Goal: Transaction & Acquisition: Purchase product/service

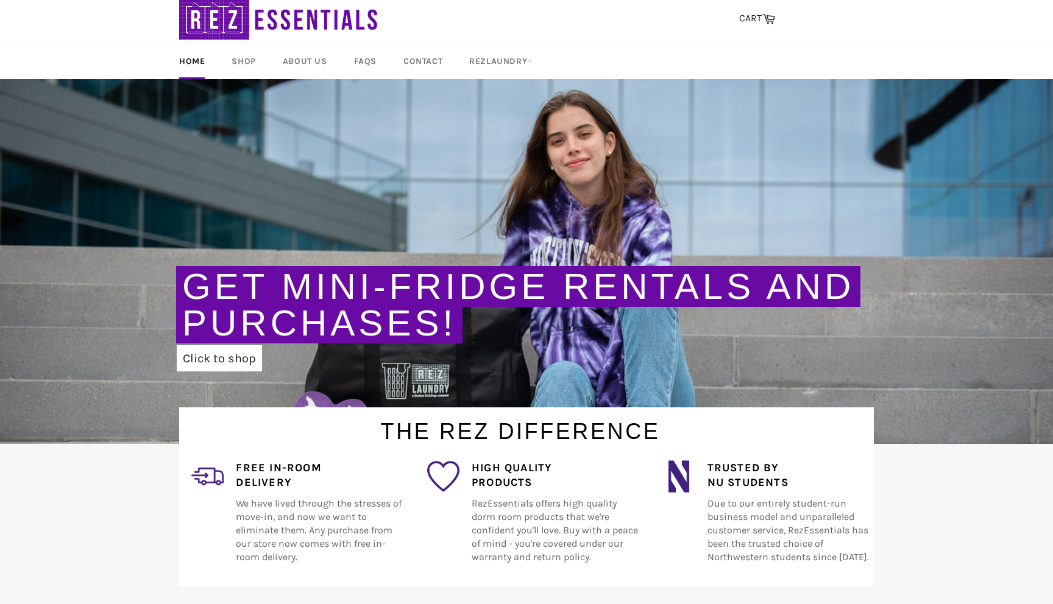
scroll to position [49, 0]
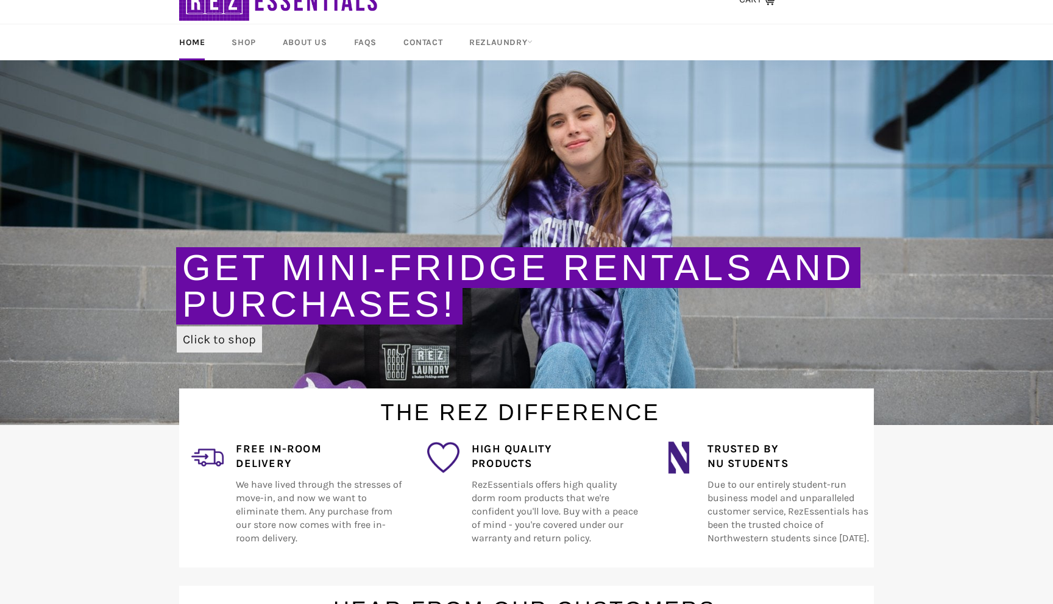
click at [229, 342] on link "Click to shop" at bounding box center [219, 340] width 85 height 26
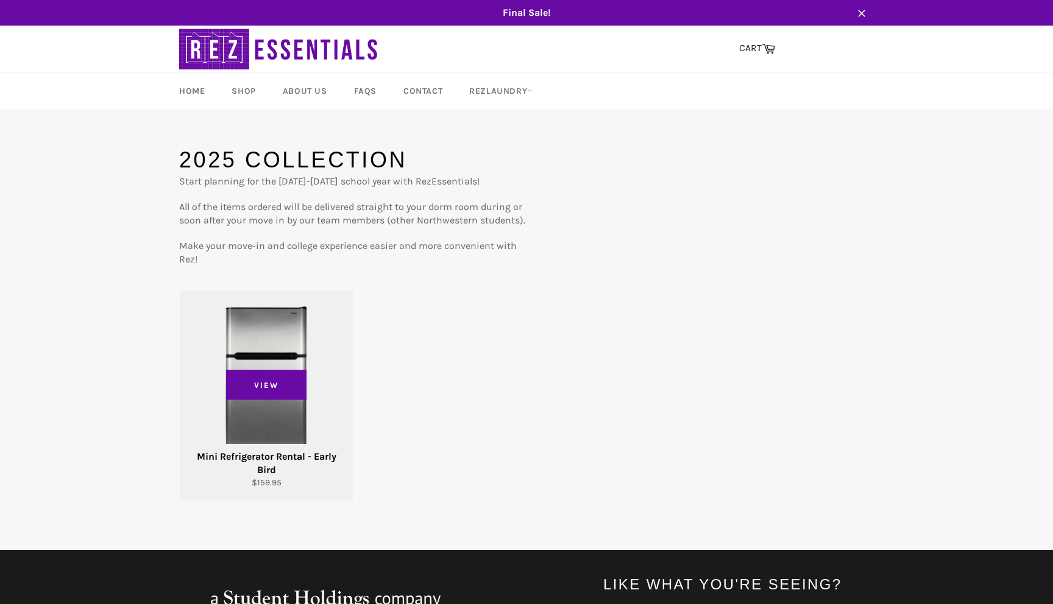
click at [225, 409] on div "View" at bounding box center [266, 396] width 173 height 210
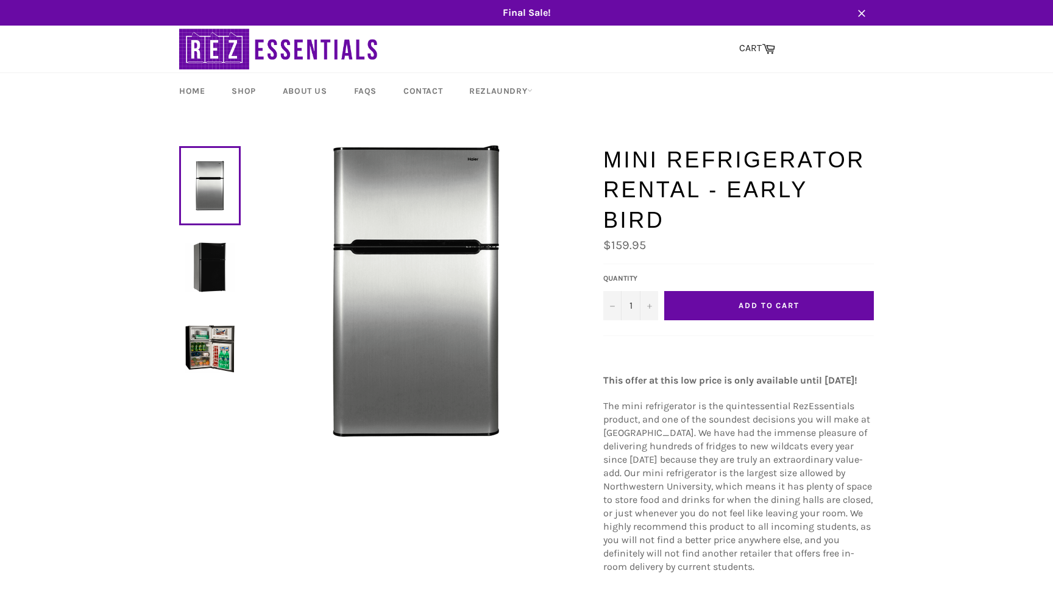
click at [707, 291] on button "Add to Cart" at bounding box center [769, 305] width 210 height 29
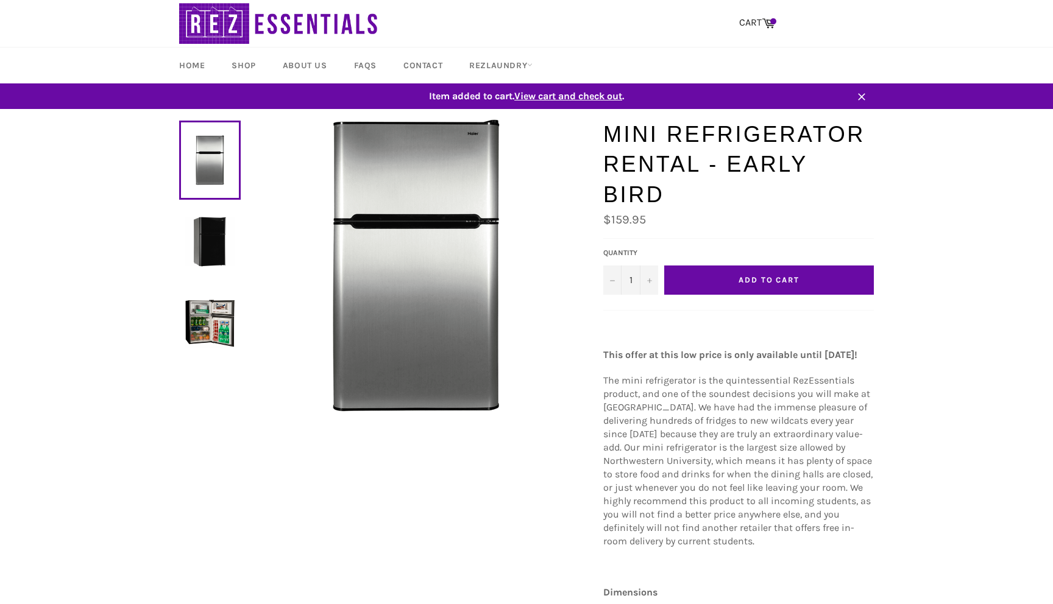
click at [555, 99] on span "View cart and check out" at bounding box center [568, 96] width 108 height 12
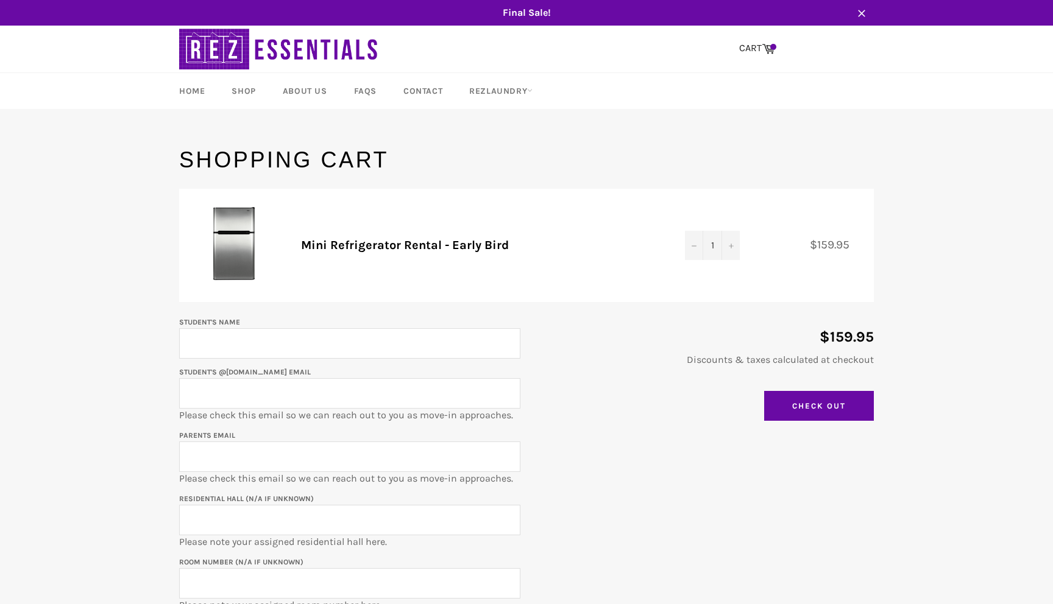
click at [450, 351] on input "Student's Name" at bounding box center [349, 343] width 341 height 30
type input "[PERSON_NAME]"
click at [289, 394] on input "Student's @[DOMAIN_NAME] email" at bounding box center [349, 393] width 341 height 30
paste input "[EMAIL_ADDRESS][DOMAIN_NAME]"
type input "[EMAIL_ADDRESS][DOMAIN_NAME]"
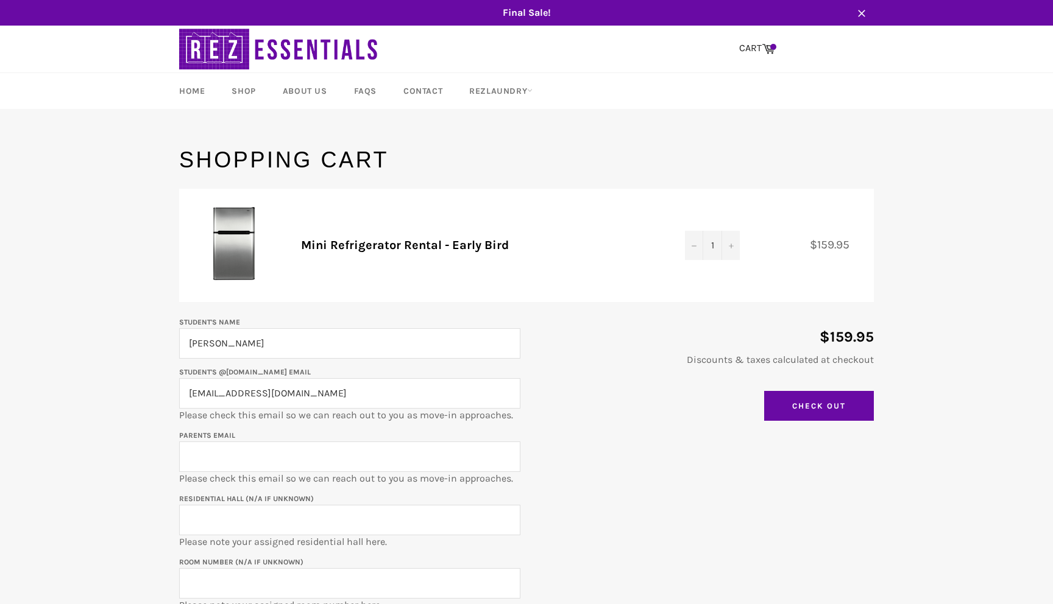
click at [368, 467] on input "Parents email" at bounding box center [349, 457] width 341 height 30
type input "[EMAIL_ADDRESS][DOMAIN_NAME]"
click at [377, 522] on input "Residential Hall (N/A if unknown)" at bounding box center [349, 520] width 341 height 30
paste input "Hall"
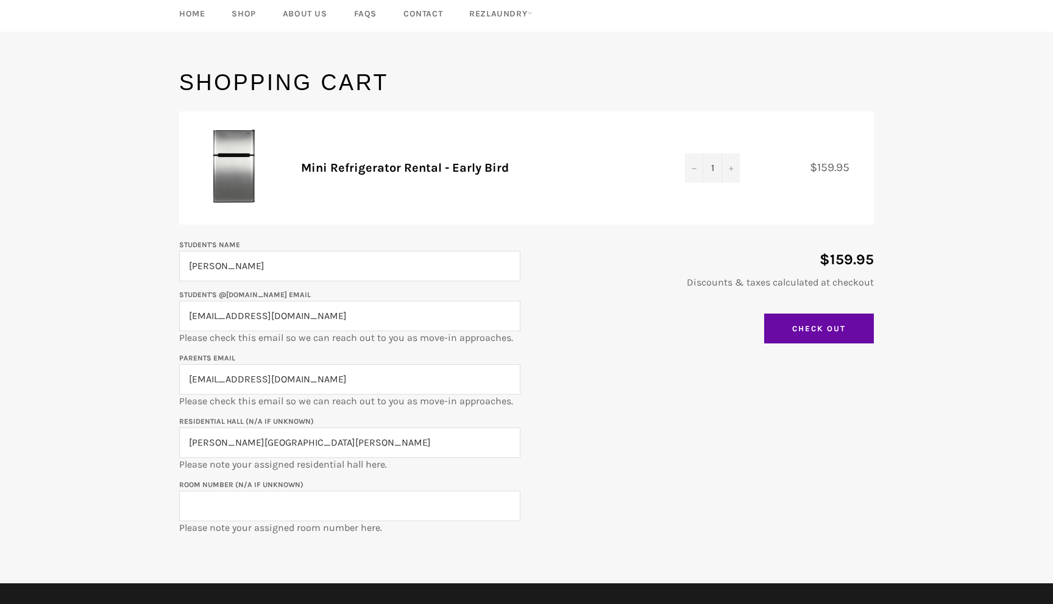
scroll to position [125, 0]
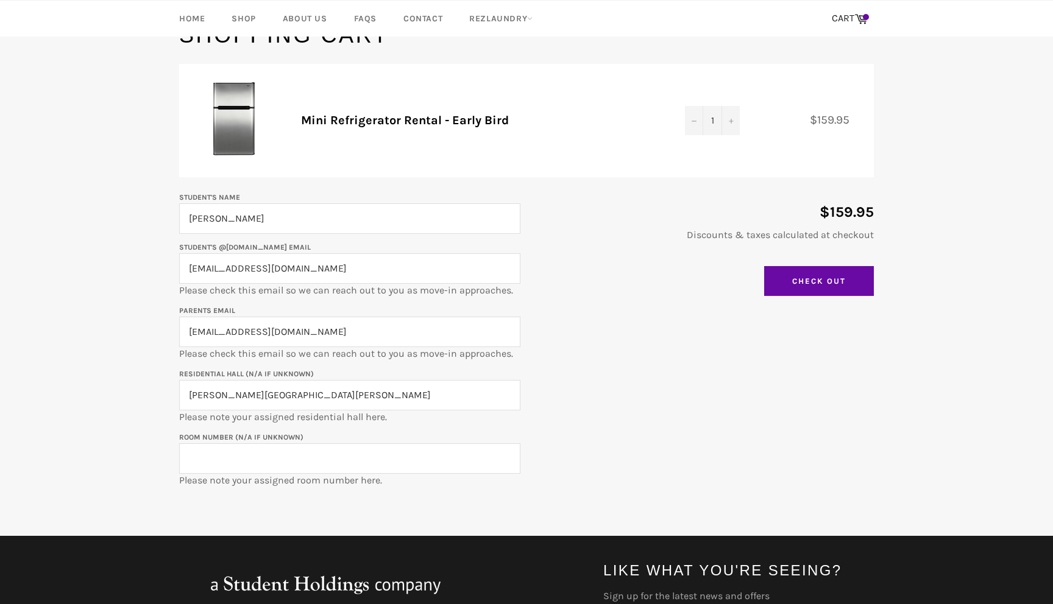
type input "[PERSON_NAME][GEOGRAPHIC_DATA][PERSON_NAME]"
click at [395, 459] on input "Room Number (N/A if unknown)" at bounding box center [349, 459] width 341 height 30
paste input "SLV-0405a"
click at [209, 455] on input "SLV-0405a" at bounding box center [349, 459] width 341 height 30
type input "SLV-0405a"
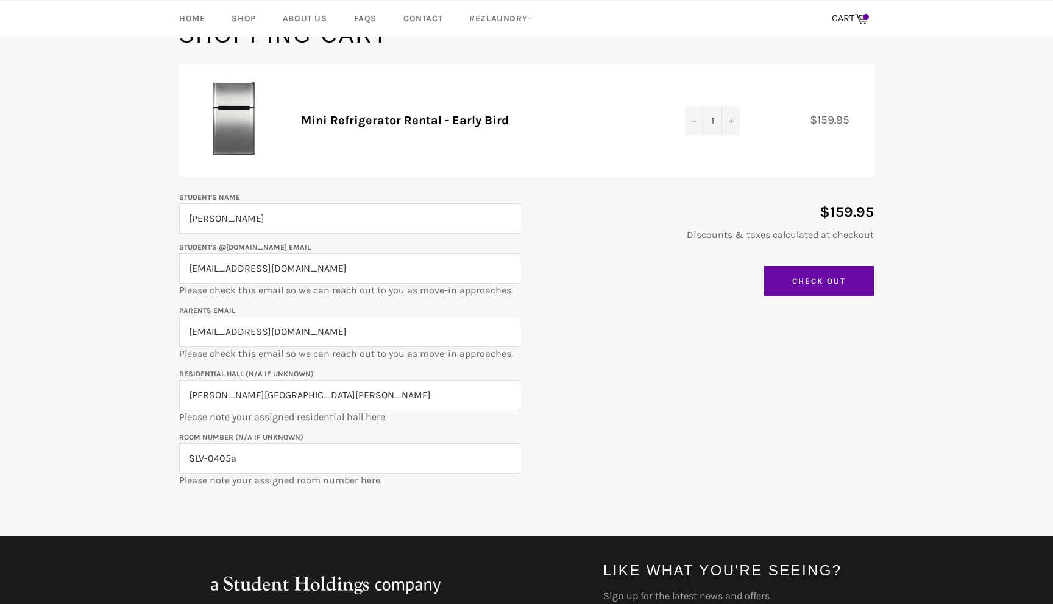
click at [516, 409] on input "[PERSON_NAME][GEOGRAPHIC_DATA][PERSON_NAME]" at bounding box center [349, 395] width 341 height 30
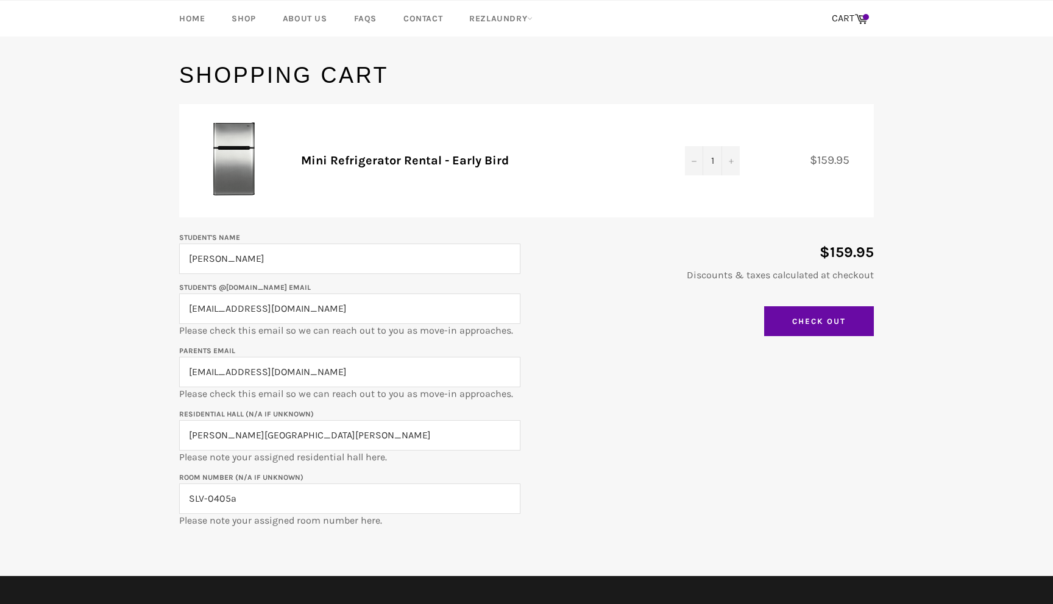
scroll to position [50, 0]
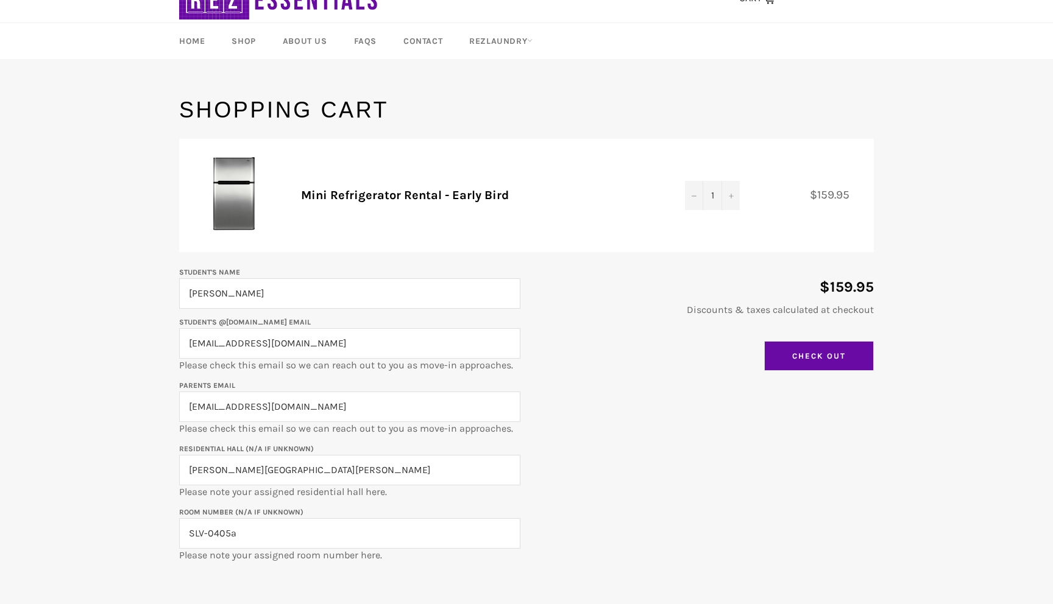
click at [855, 364] on input "Check Out" at bounding box center [819, 356] width 110 height 30
